Goal: Task Accomplishment & Management: Complete application form

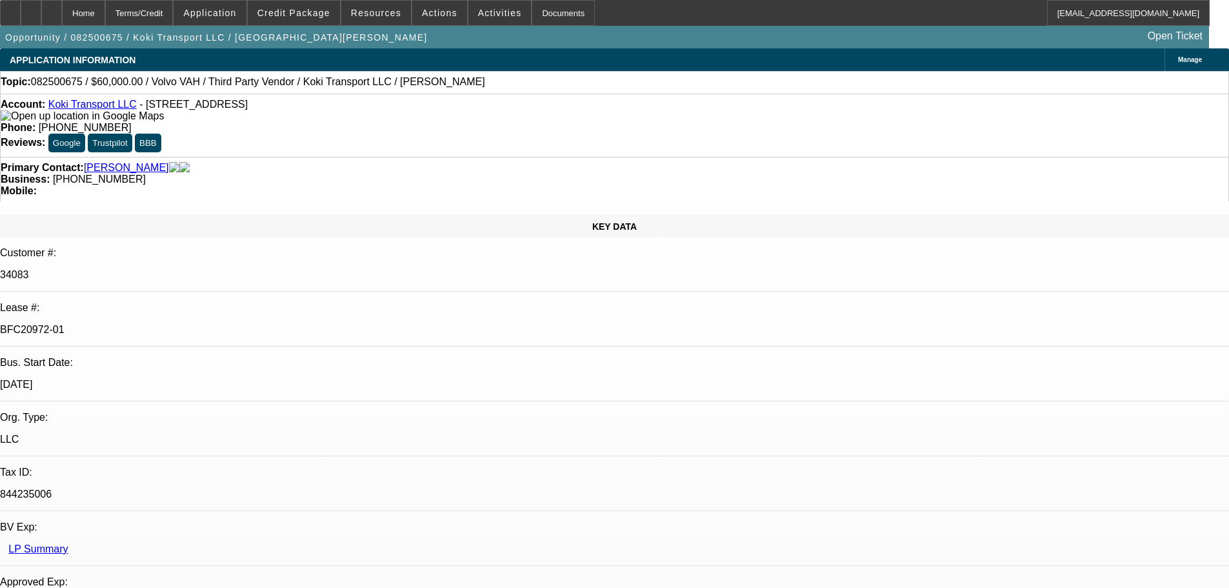
select select "0.2"
select select "2"
select select "0"
select select "6"
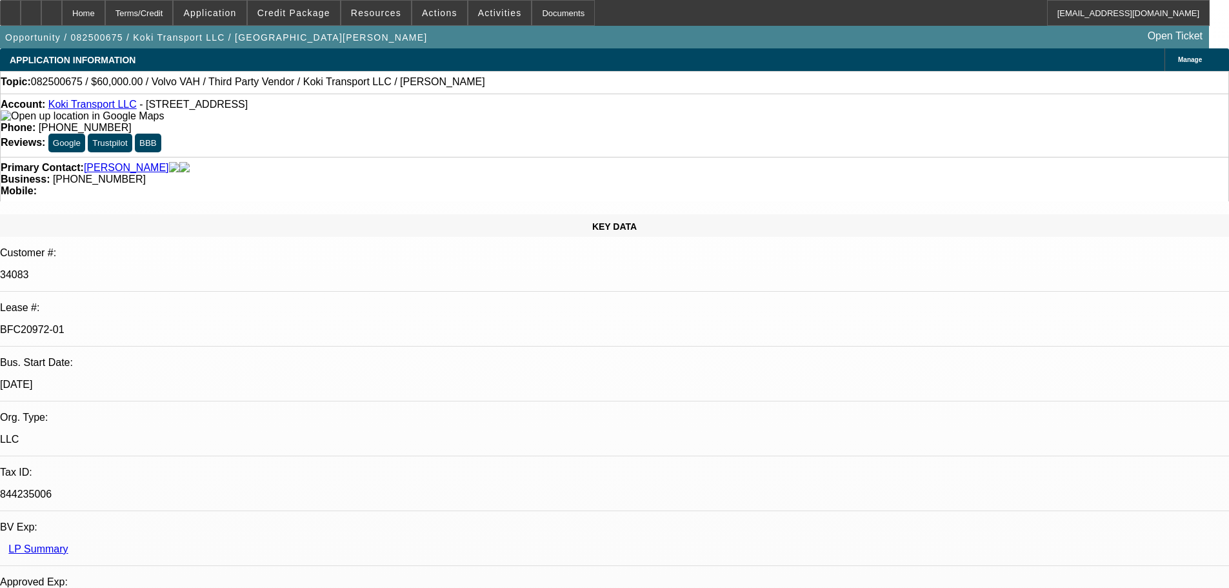
select select "0"
select select "2"
select select "0.1"
select select "4"
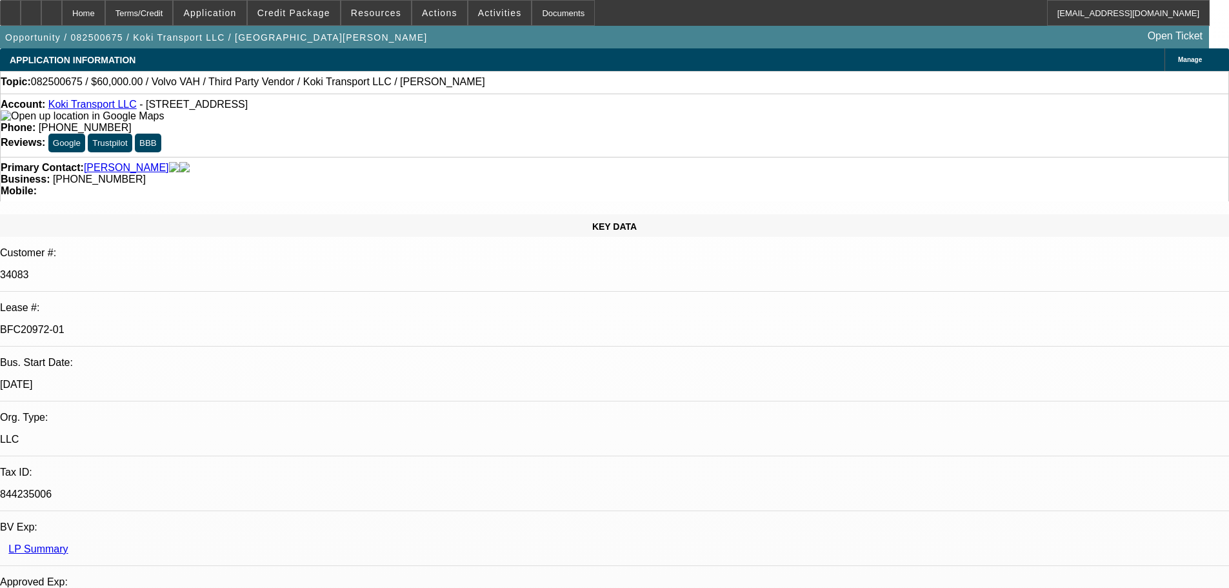
select select "0.2"
select select "2"
select select "0.1"
select select "4"
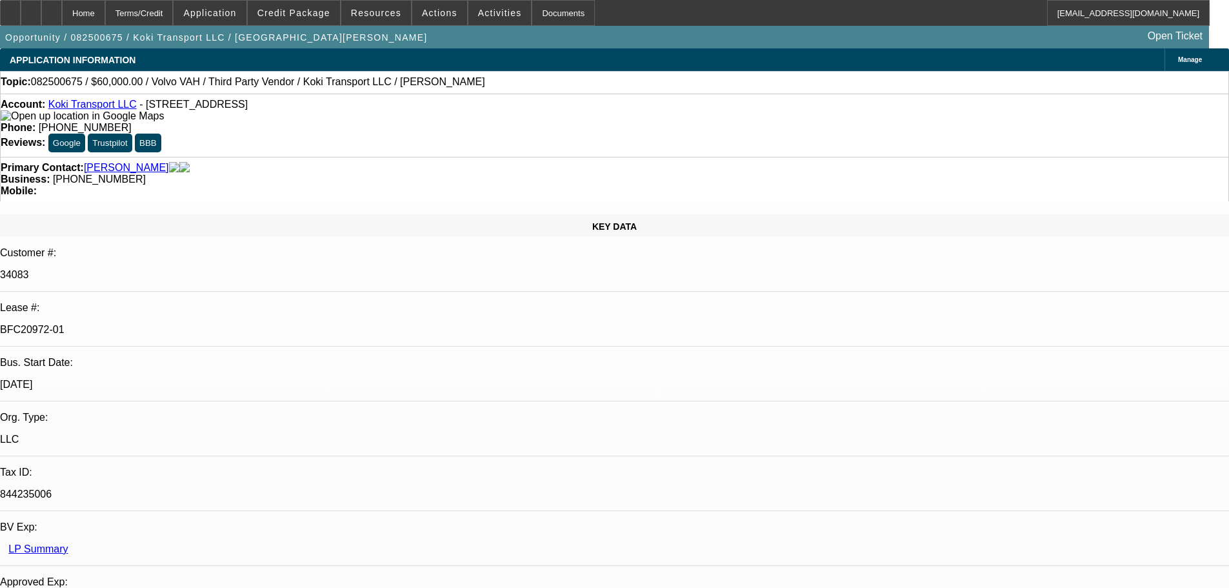
select select "0.15"
select select "2"
select select "0.1"
select select "4"
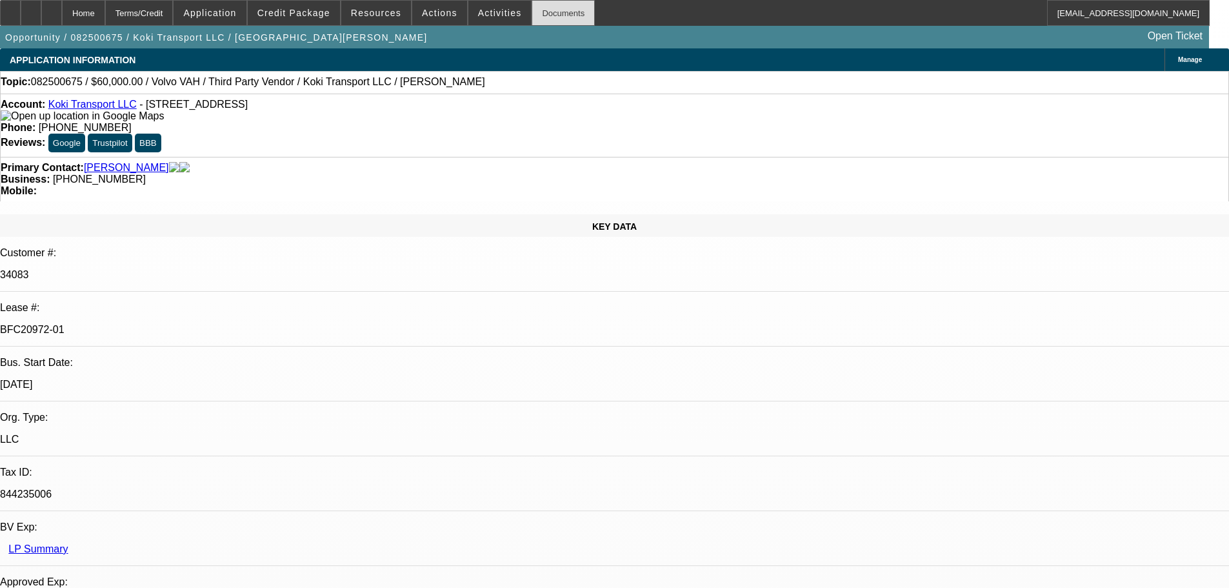
drag, startPoint x: 551, startPoint y: 21, endPoint x: 544, endPoint y: 21, distance: 7.1
click at [551, 21] on div "Documents" at bounding box center [563, 13] width 63 height 26
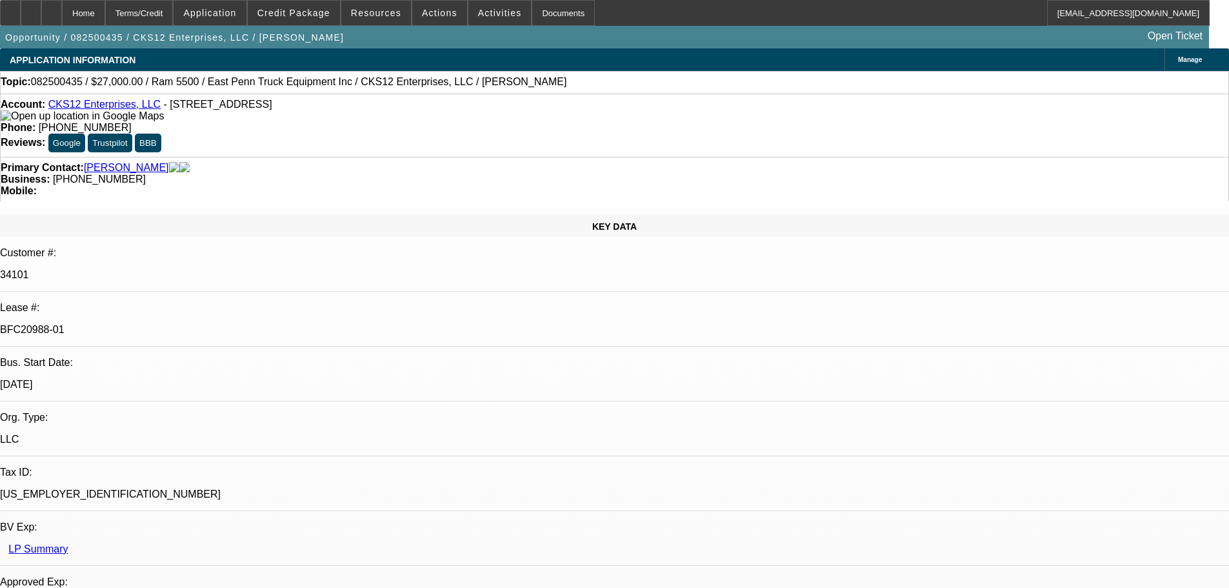
select select "0"
select select "2"
select select "0.1"
select select "4"
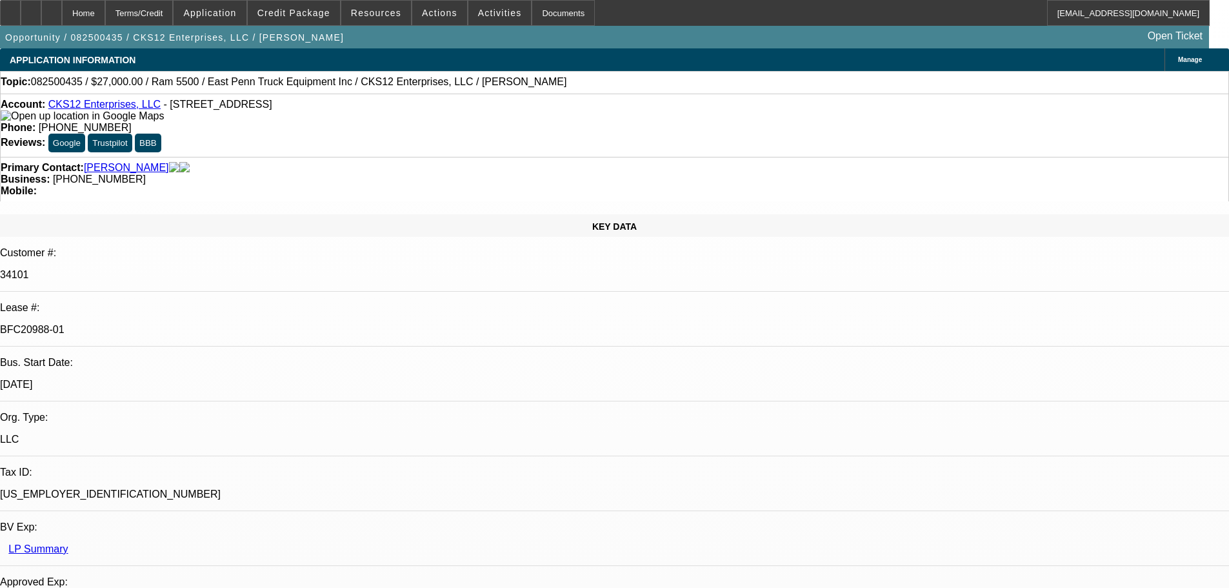
select select "0"
select select "2"
select select "0.1"
select select "4"
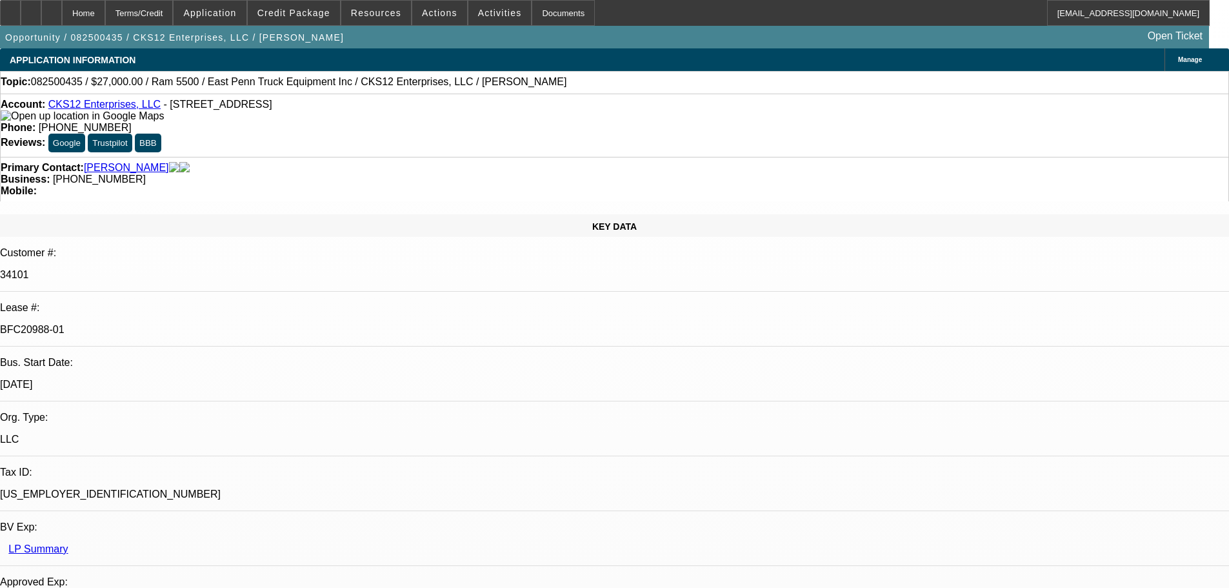
select select "0.15"
select select "2"
select select "0.1"
select select "4"
select select "0"
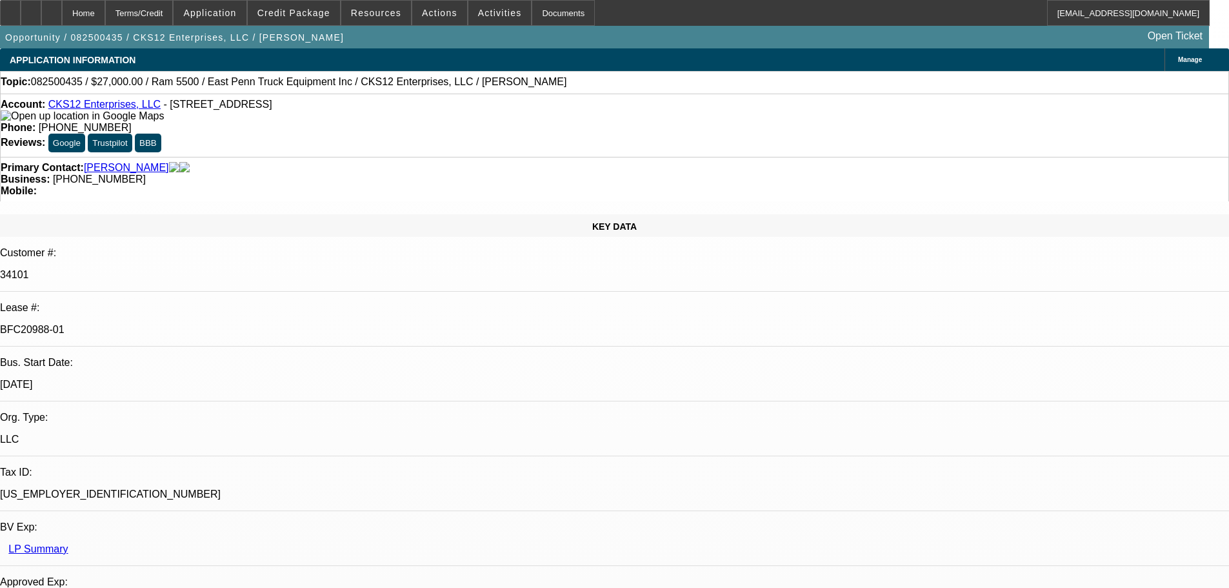
select select "2"
select select "0.1"
select select "4"
click at [539, 6] on div "Documents" at bounding box center [563, 13] width 63 height 26
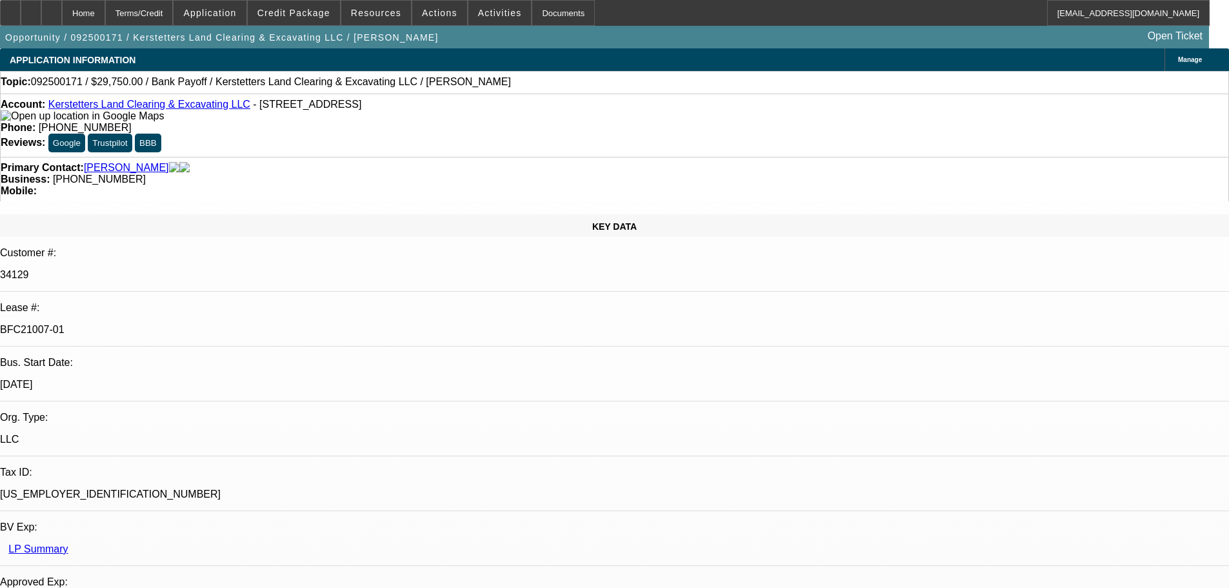
select select "0.15"
select select "2"
select select "0"
select select "6"
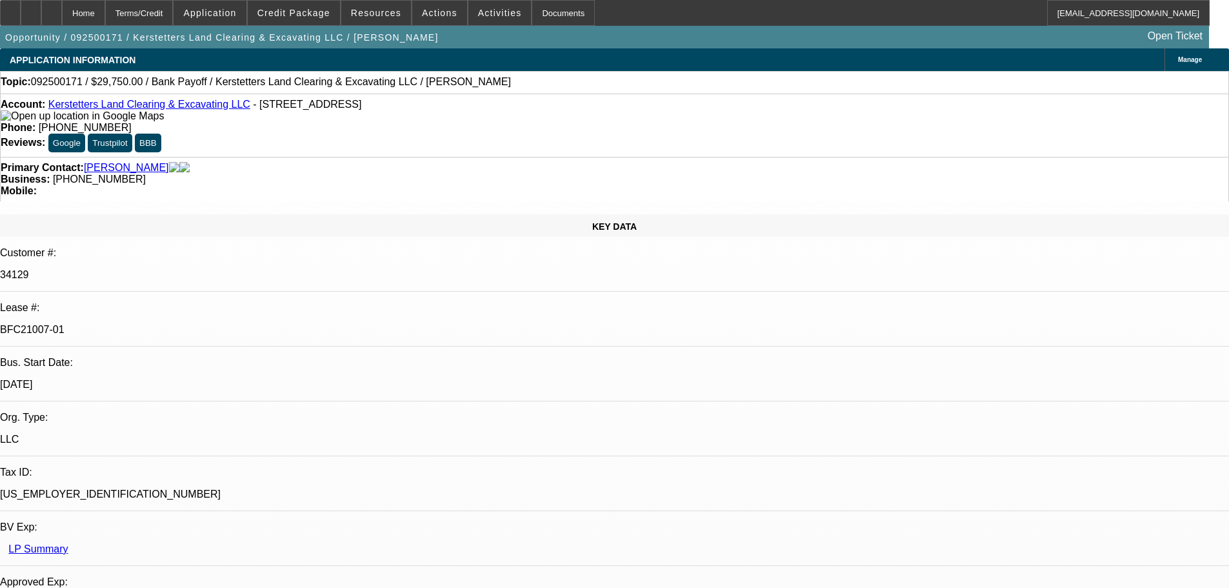
select select "0.15"
select select "2"
select select "0"
select select "6"
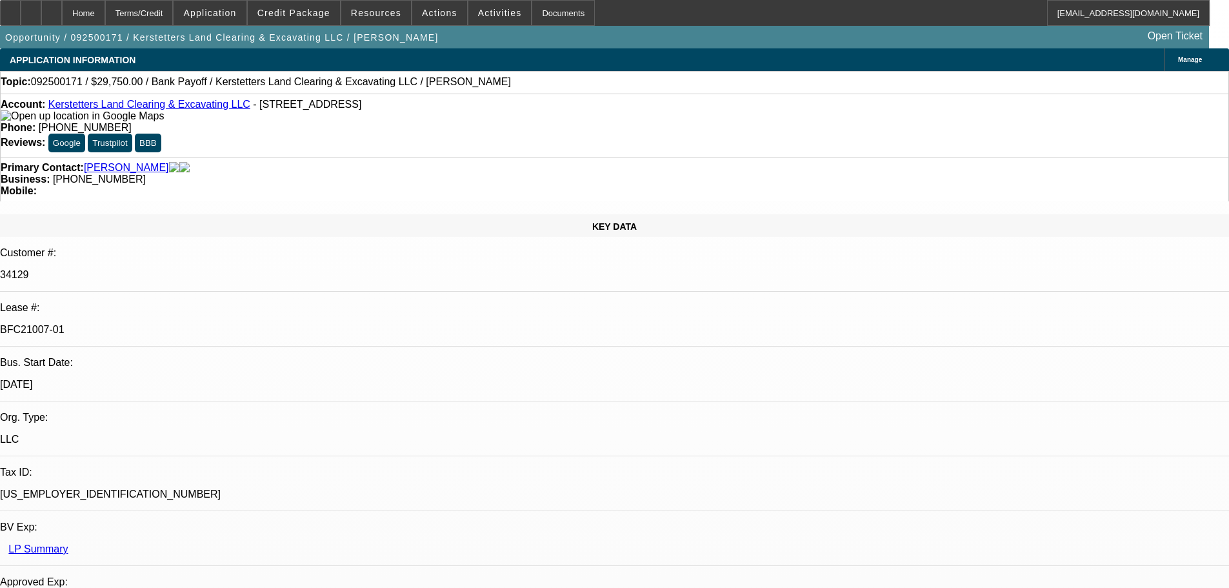
select select "0.15"
select select "2"
select select "0"
select select "6"
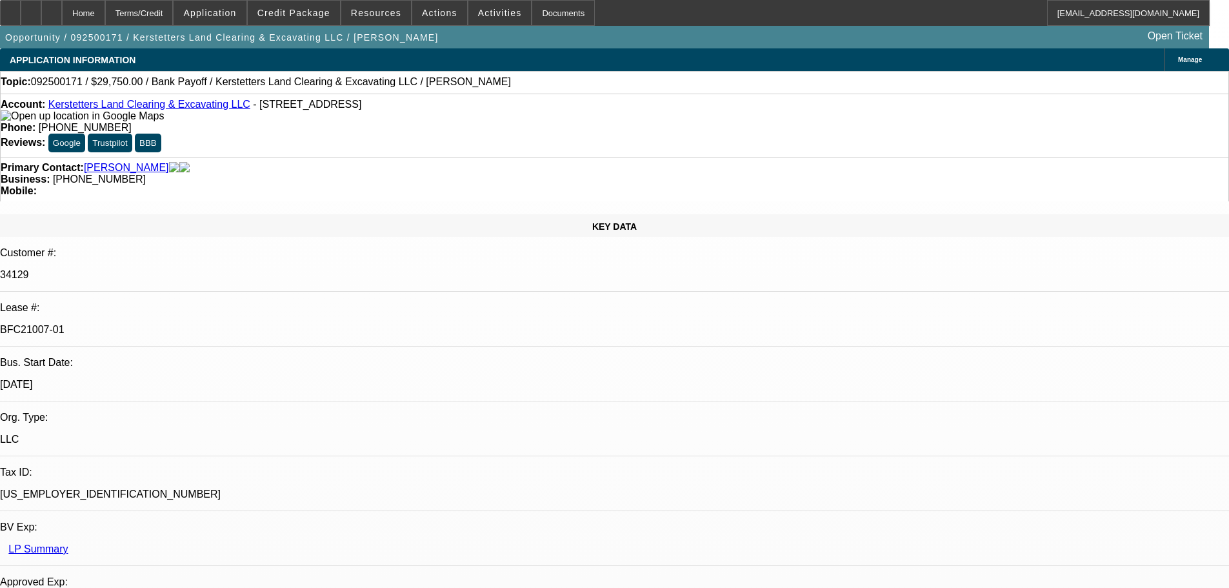
select select "0.15"
select select "2"
select select "0"
select select "6"
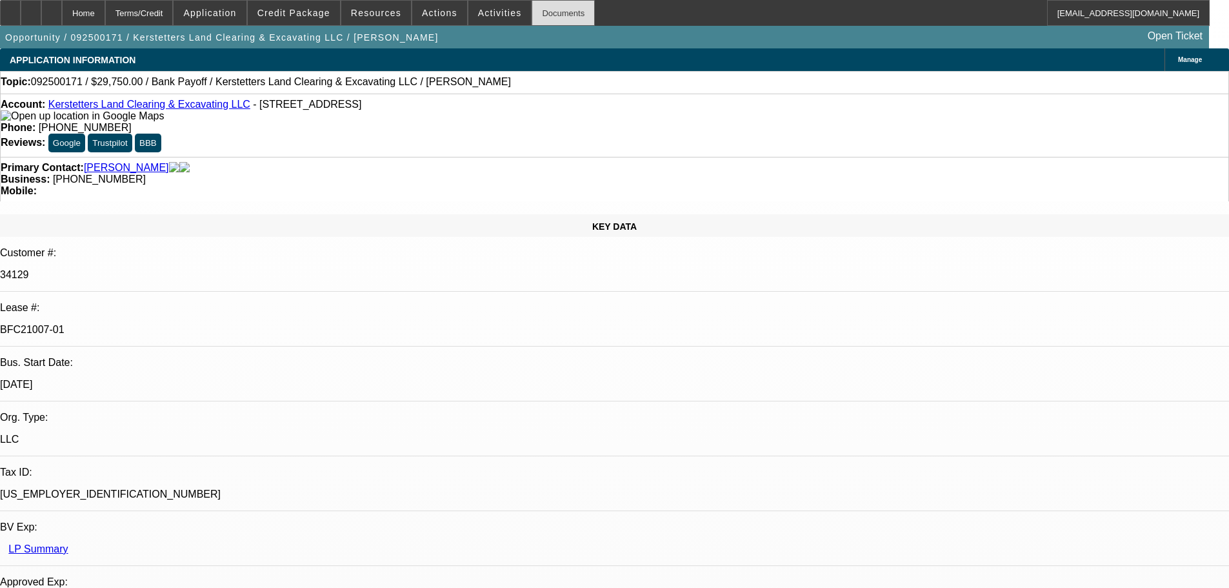
click at [537, 12] on div "Documents" at bounding box center [563, 13] width 63 height 26
